Goal: Information Seeking & Learning: Learn about a topic

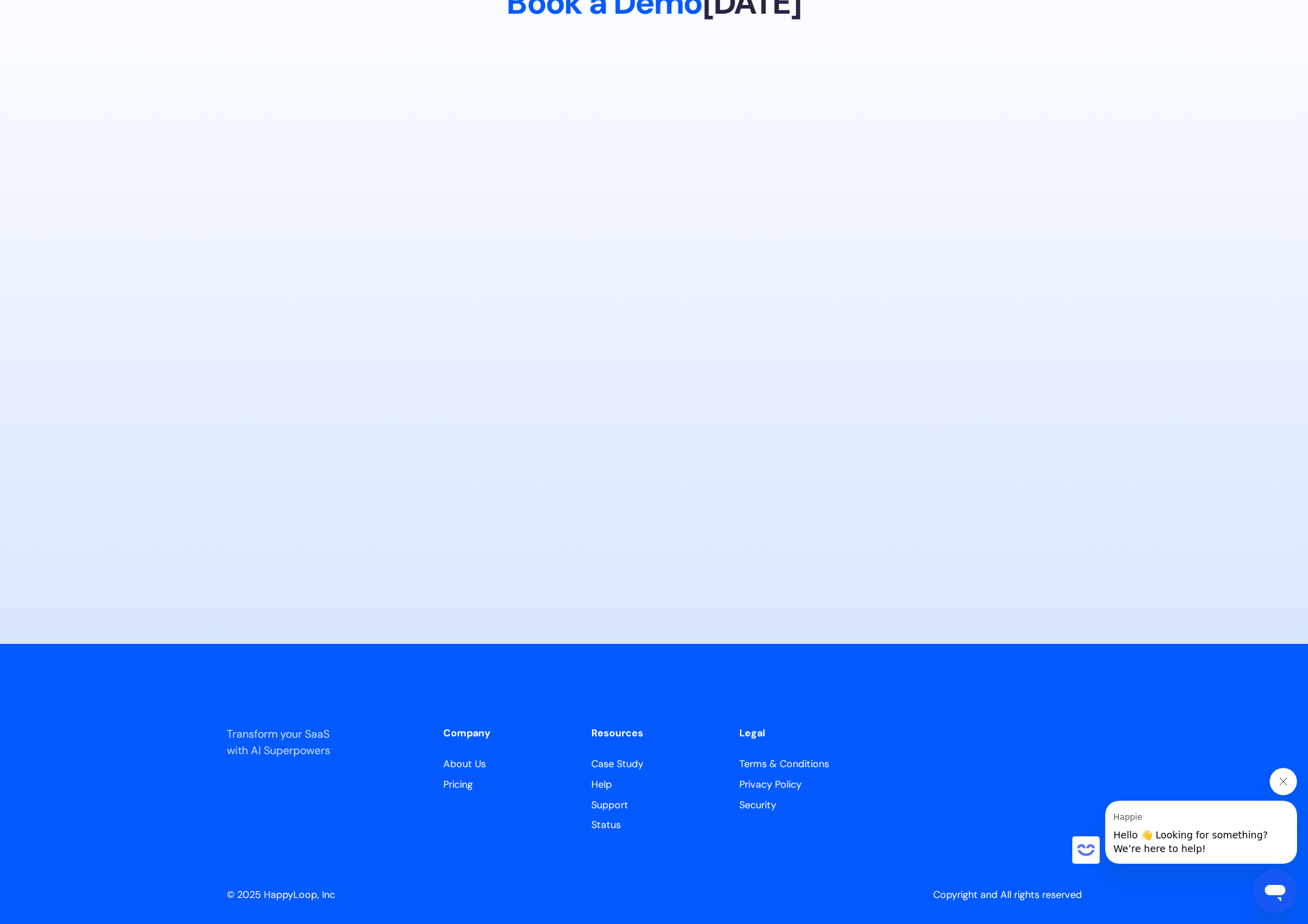
scroll to position [6399, 0]
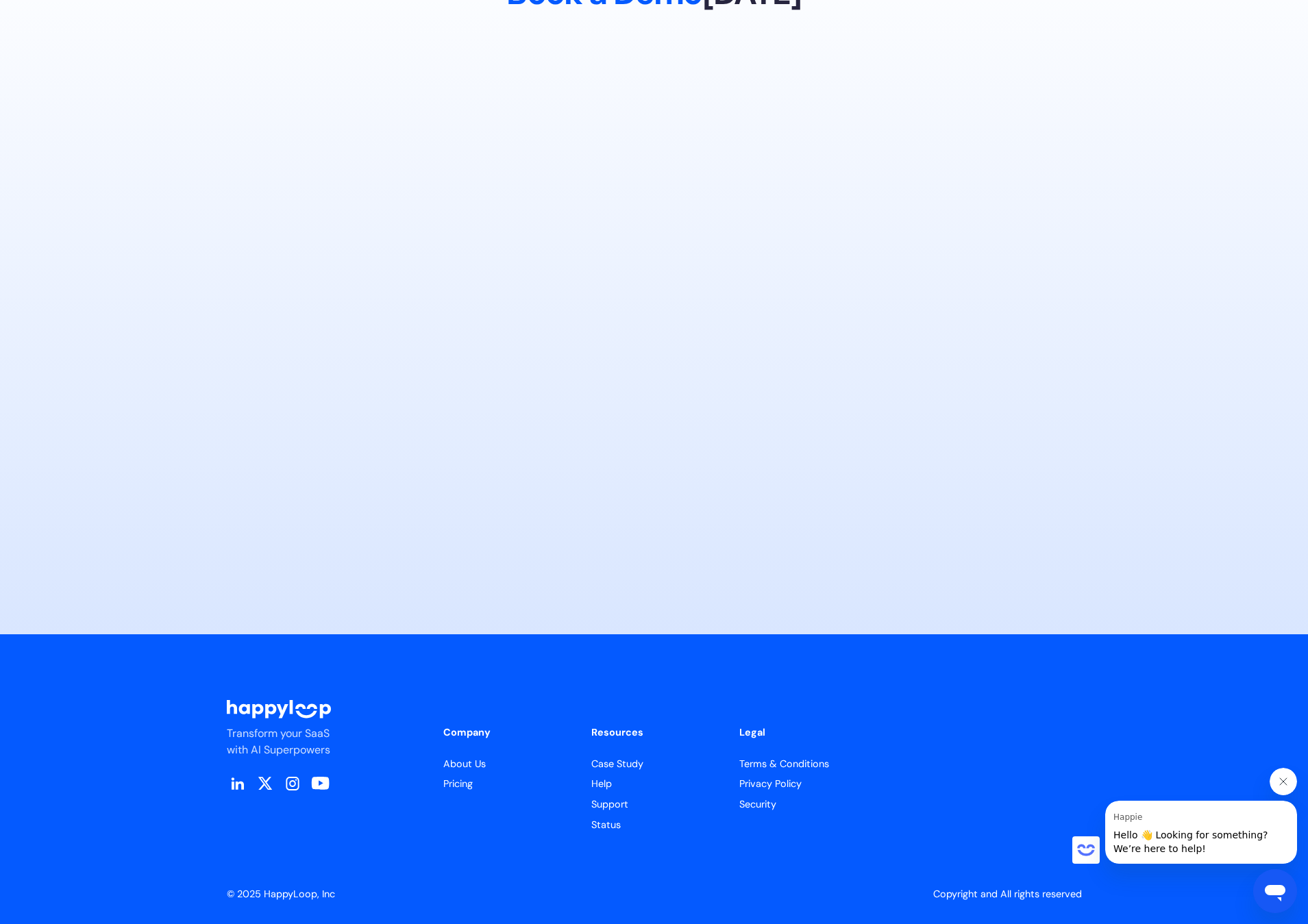
click at [459, 763] on link "About Us" at bounding box center [506, 764] width 126 height 15
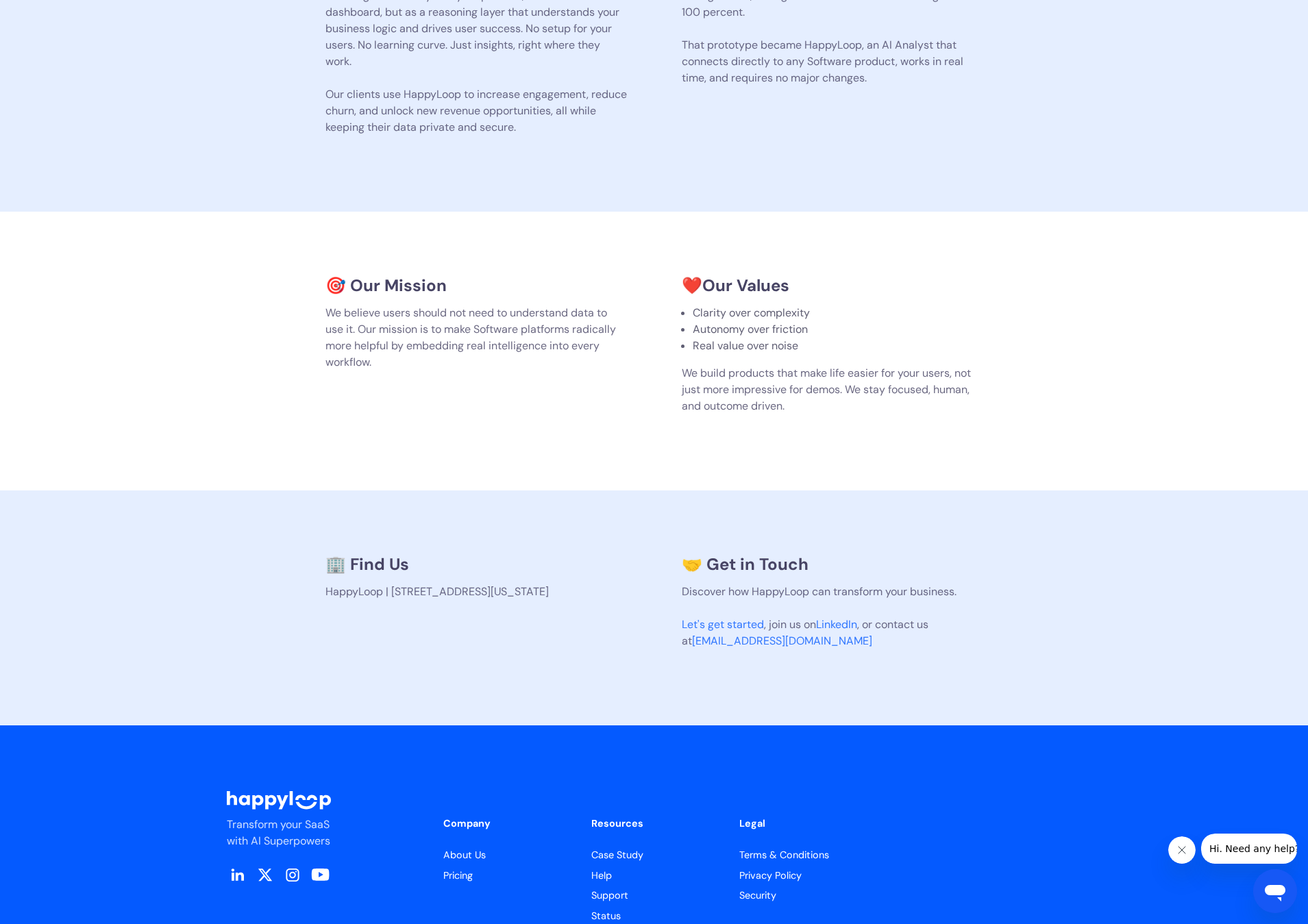
scroll to position [589, 0]
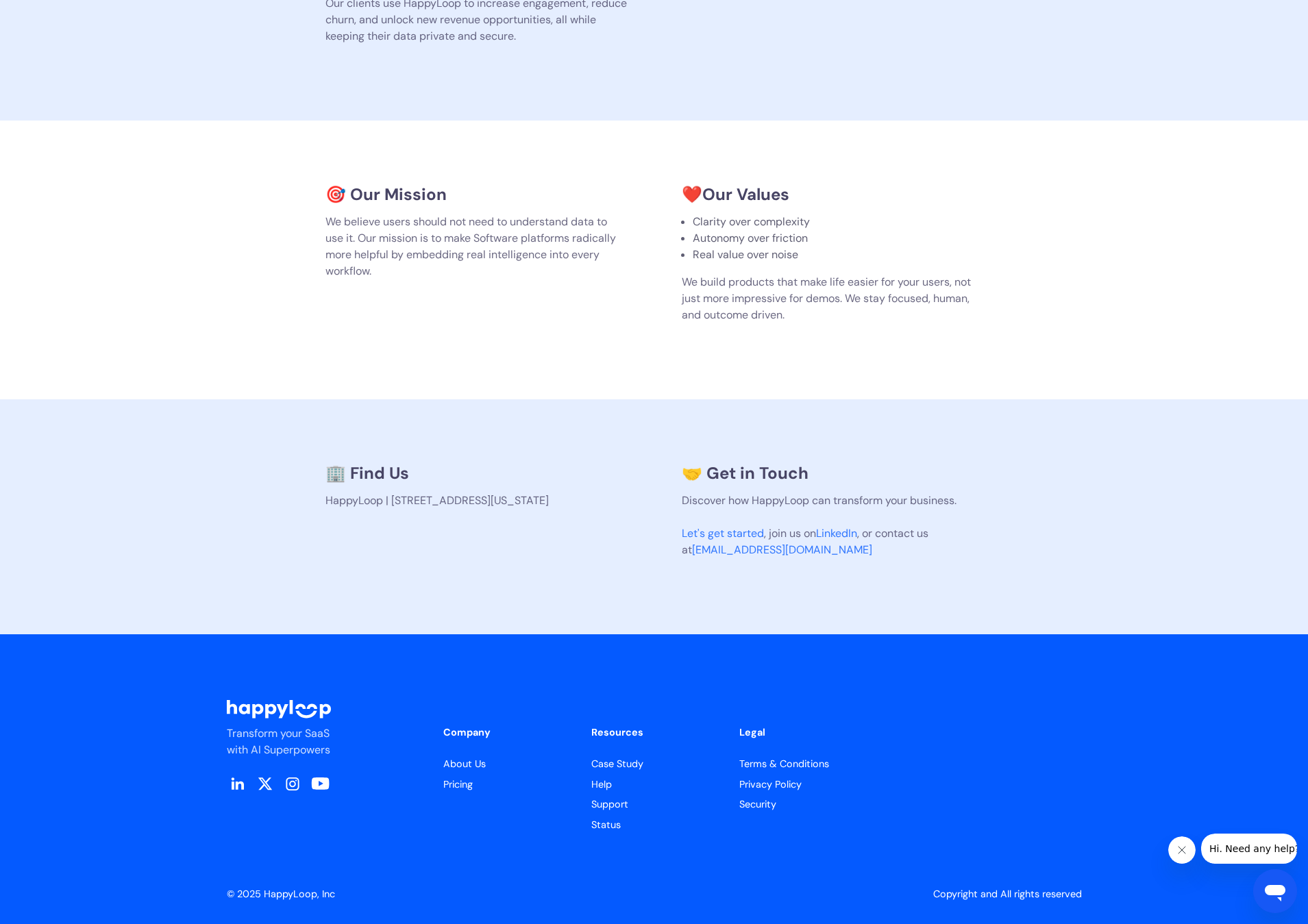
click at [453, 784] on link "Pricing" at bounding box center [506, 784] width 126 height 15
